Goal: Task Accomplishment & Management: Use online tool/utility

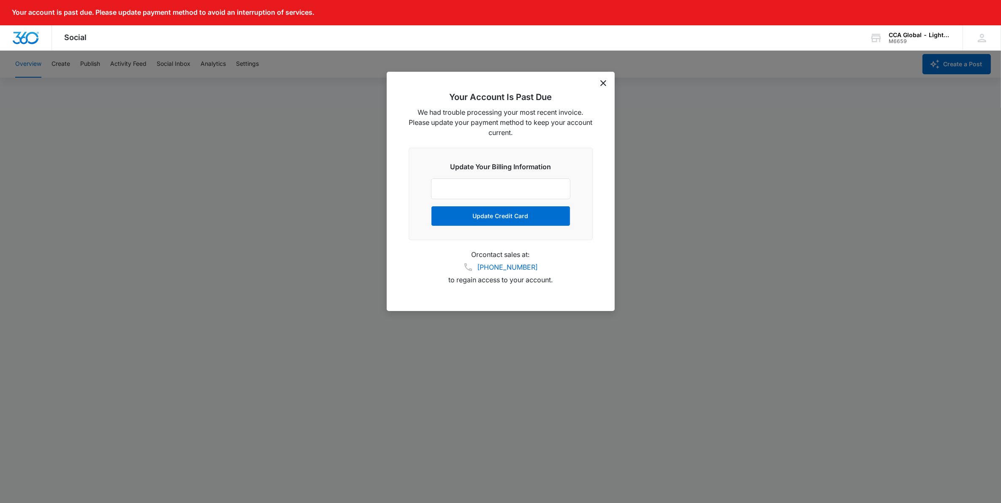
click at [604, 82] on icon "dismiss this dialog" at bounding box center [604, 83] width 6 height 6
click at [602, 84] on icon "dismiss this dialog" at bounding box center [604, 83] width 6 height 6
